Goal: Transaction & Acquisition: Purchase product/service

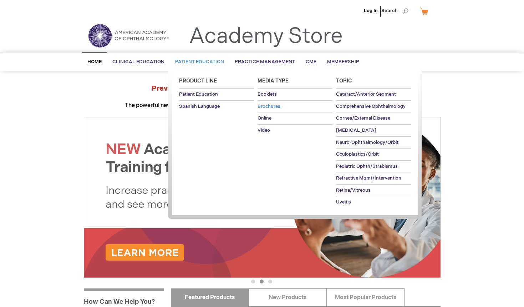
click at [267, 107] on span "Brochures" at bounding box center [268, 106] width 23 height 6
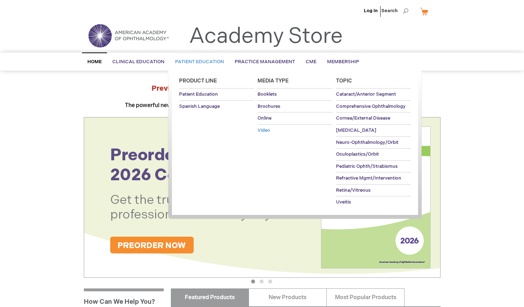
click at [267, 130] on span "Video" at bounding box center [263, 130] width 12 height 6
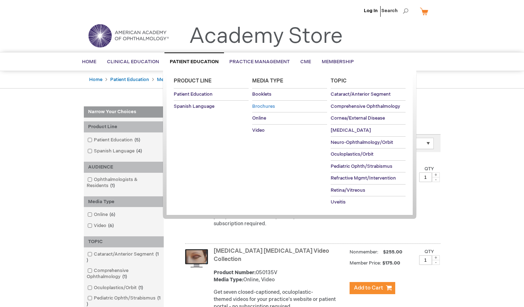
click at [267, 104] on span "Brochures" at bounding box center [263, 106] width 23 height 6
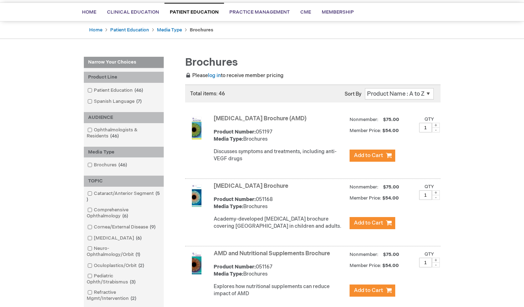
scroll to position [50, 0]
click at [94, 192] on span at bounding box center [94, 193] width 0 height 6
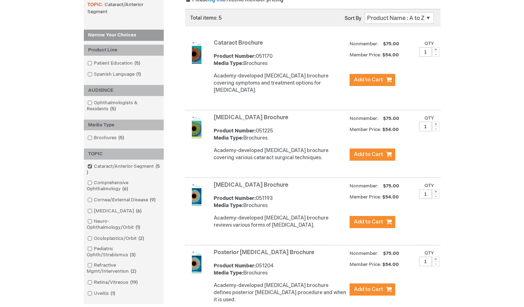
scroll to position [127, 0]
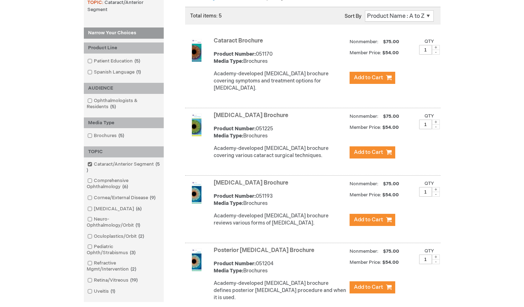
click at [262, 248] on link "Posterior [MEDICAL_DATA] Brochure" at bounding box center [264, 250] width 101 height 7
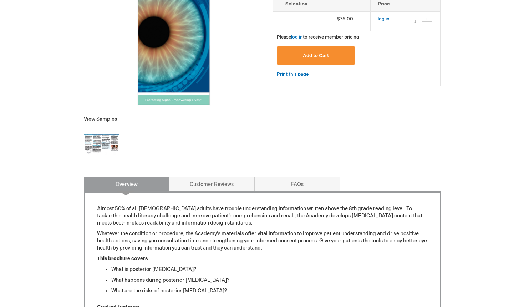
scroll to position [134, 0]
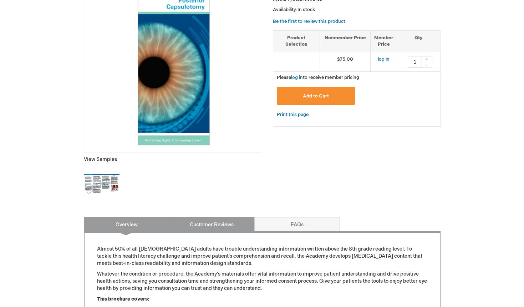
click at [218, 227] on link "Customer Reviews" at bounding box center [212, 224] width 86 height 14
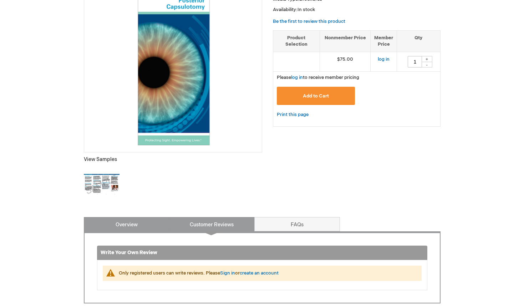
click at [137, 221] on link "Overview" at bounding box center [127, 224] width 86 height 14
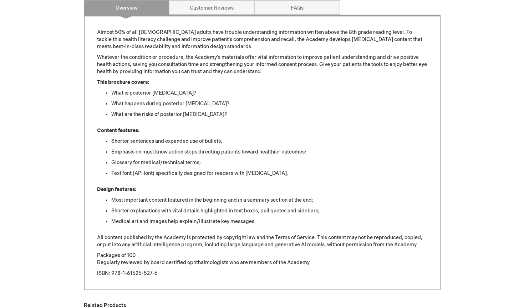
click at [52, 150] on div "Log In Search My Cart CLOSE RECENTLY ADDED ITEM(S) Close There are no items in …" at bounding box center [262, 73] width 524 height 848
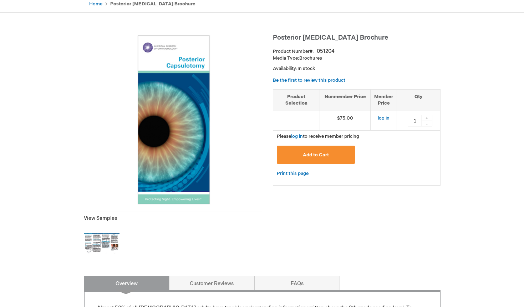
scroll to position [79, 0]
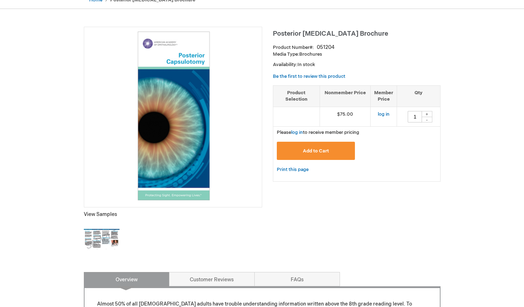
click at [101, 239] on img at bounding box center [102, 239] width 36 height 36
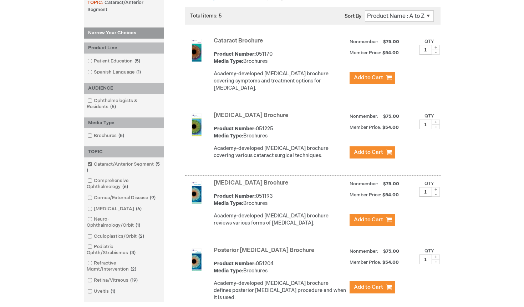
click at [269, 181] on link "[MEDICAL_DATA] Brochure" at bounding box center [251, 182] width 74 height 7
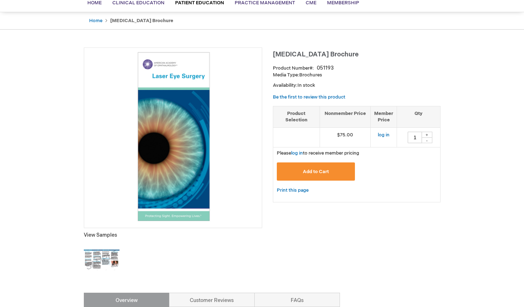
scroll to position [60, 0]
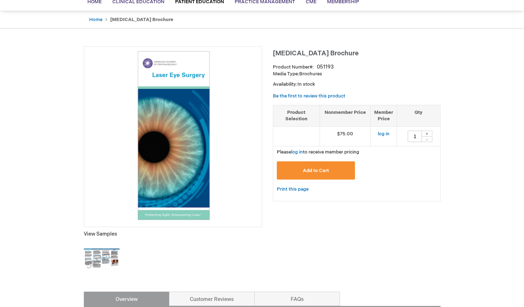
click at [112, 252] on img at bounding box center [102, 259] width 36 height 36
